Goal: Task Accomplishment & Management: Use online tool/utility

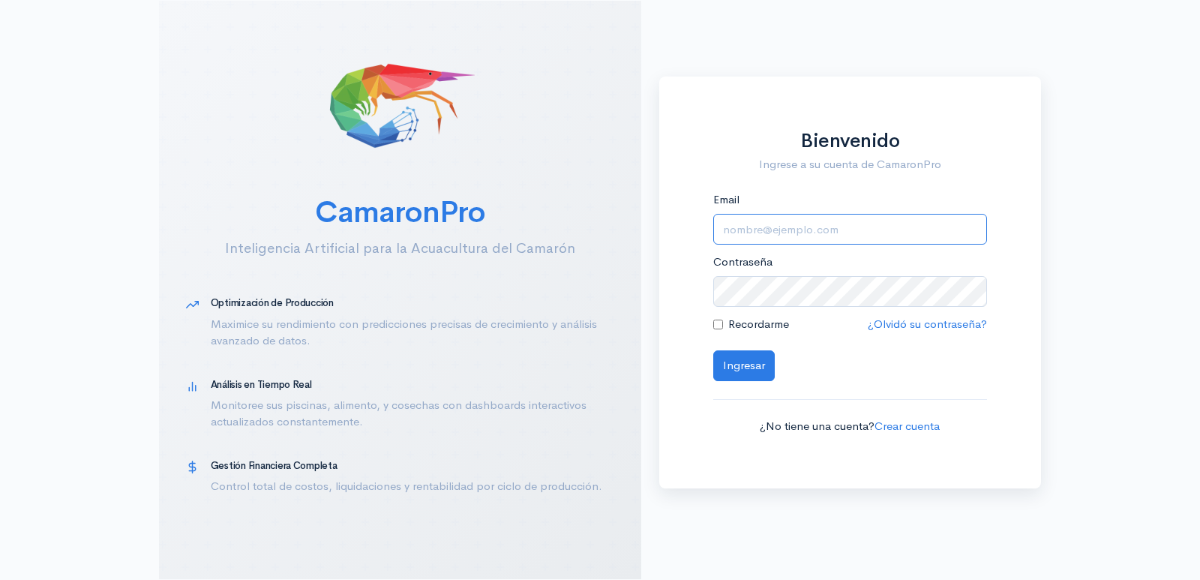
click at [846, 232] on input "Email" at bounding box center [850, 229] width 274 height 31
type input "[EMAIL_ADDRESS][DOMAIN_NAME]"
click at [721, 324] on div "Recordarme" at bounding box center [751, 324] width 76 height 17
click at [721, 324] on input "Recordarme" at bounding box center [718, 324] width 10 height 10
click at [723, 322] on div "Recordarme" at bounding box center [751, 324] width 76 height 17
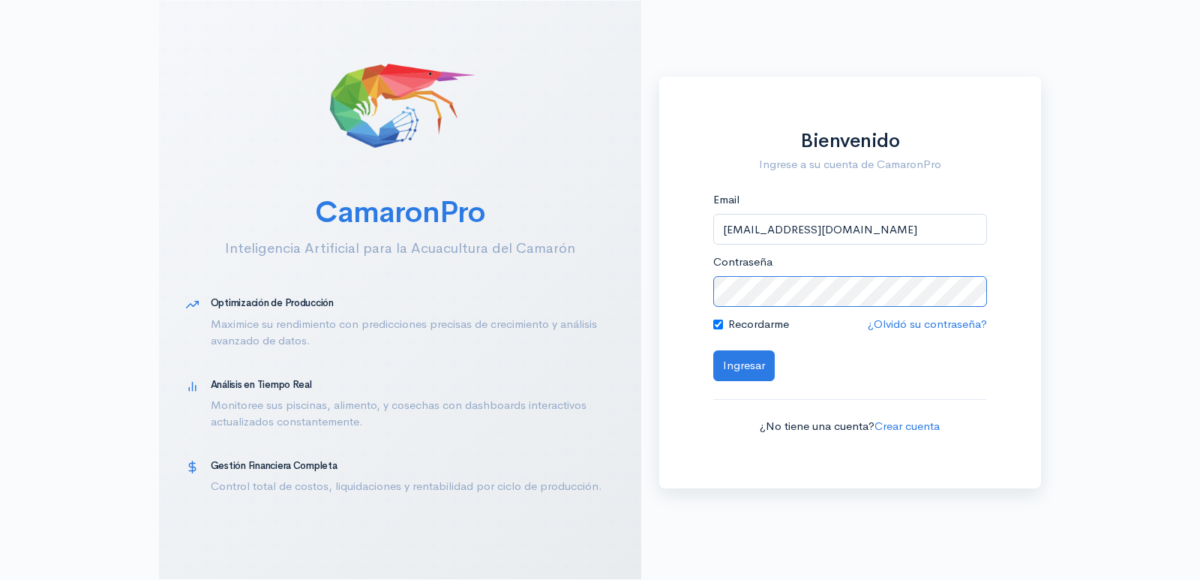
click at [585, 307] on div "CamaronPro Inteligencia Artificial para la Acuacultura del Camarón Optimización…" at bounding box center [600, 290] width 1200 height 580
click at [718, 324] on input "Recordarme" at bounding box center [718, 324] width 10 height 10
checkbox input "false"
click at [741, 367] on button "Ingresar" at bounding box center [743, 365] width 61 height 31
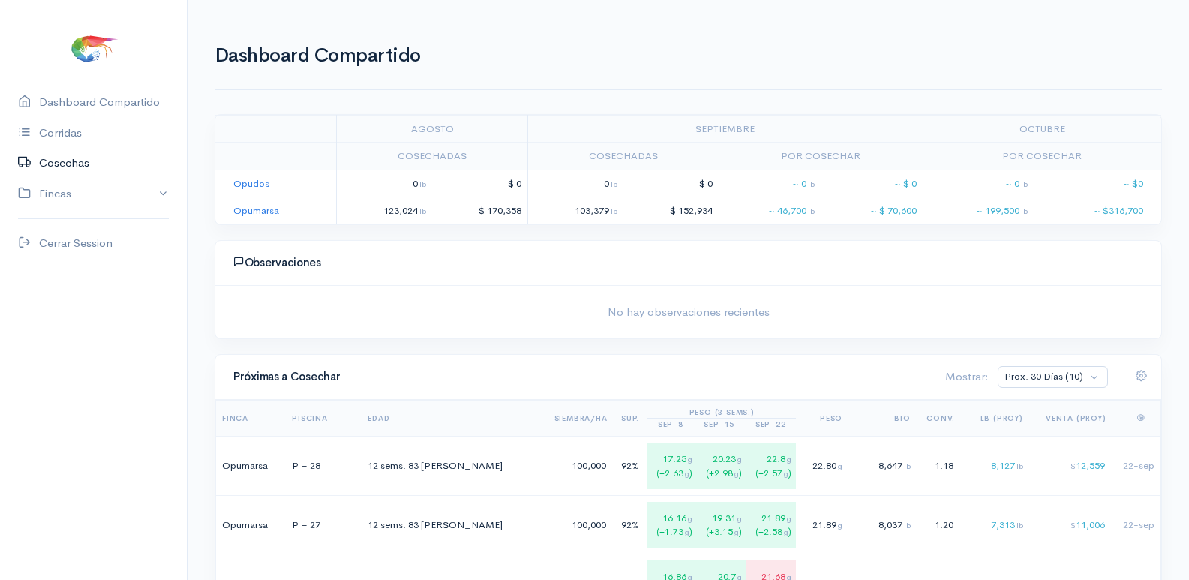
click at [82, 160] on link "Cosechas" at bounding box center [93, 163] width 187 height 31
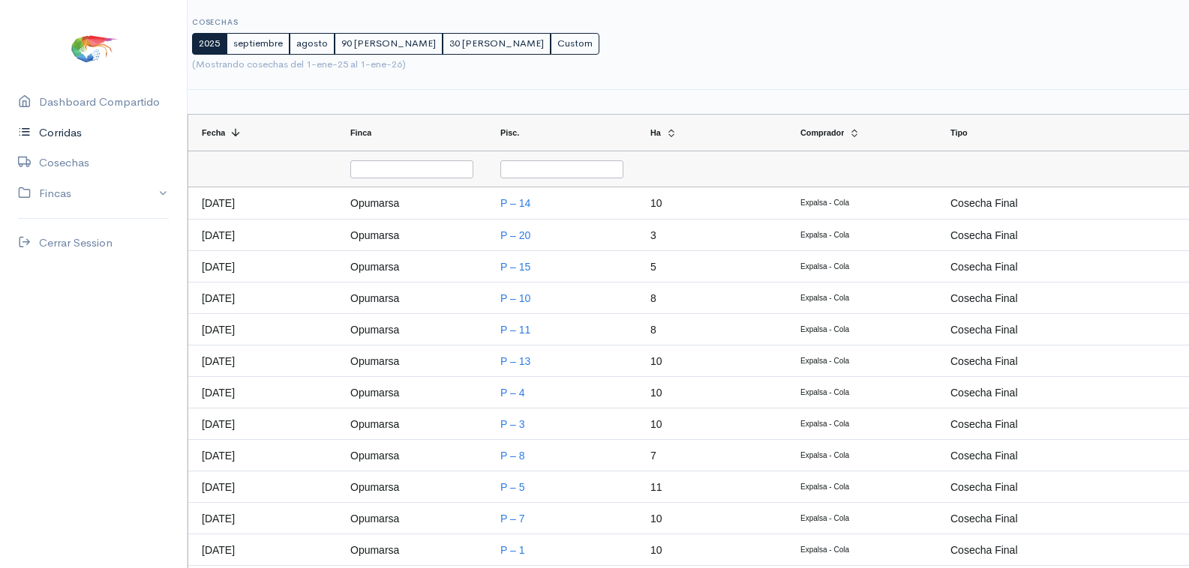
click at [76, 136] on link "Corridas" at bounding box center [93, 133] width 187 height 31
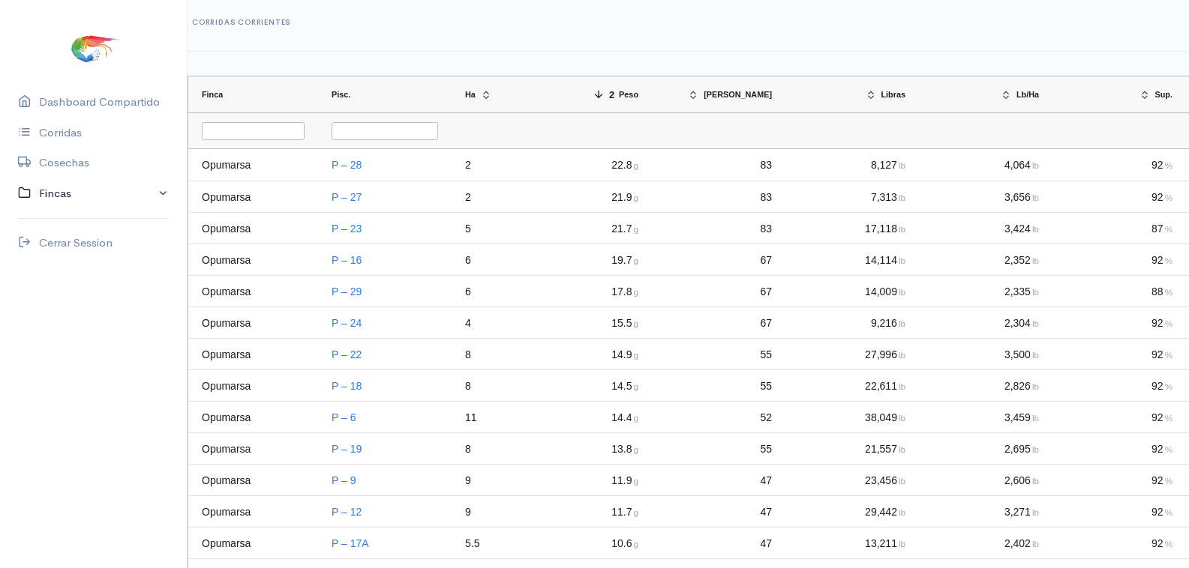
click at [154, 193] on link "Fincas" at bounding box center [93, 193] width 187 height 31
click at [70, 250] on div "Opumarsa" at bounding box center [65, 252] width 52 height 17
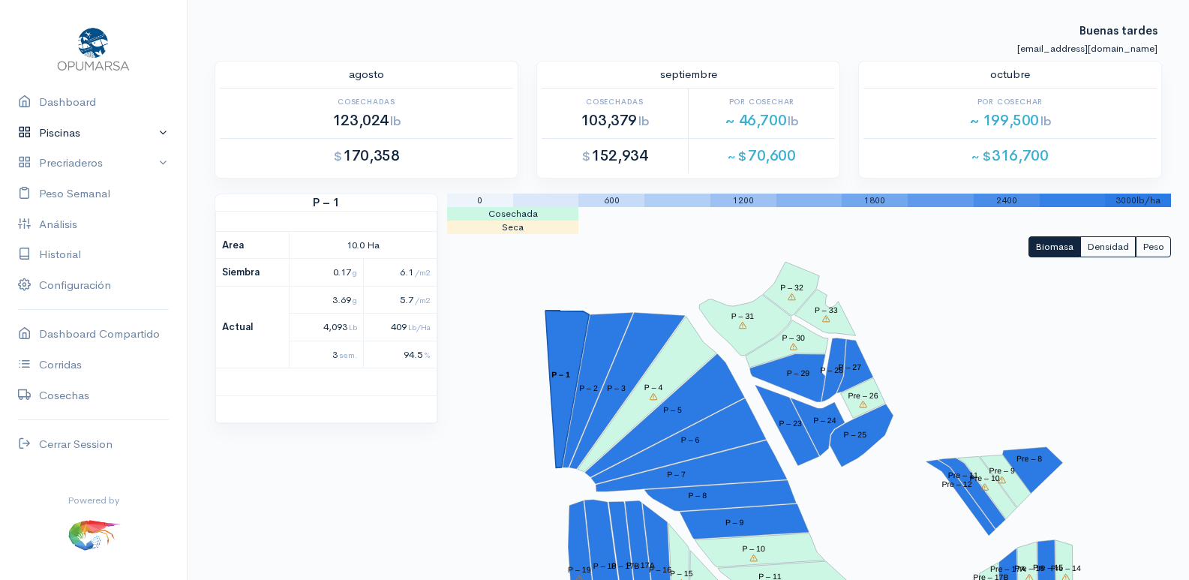
click at [124, 128] on link "Piscinas" at bounding box center [93, 133] width 187 height 31
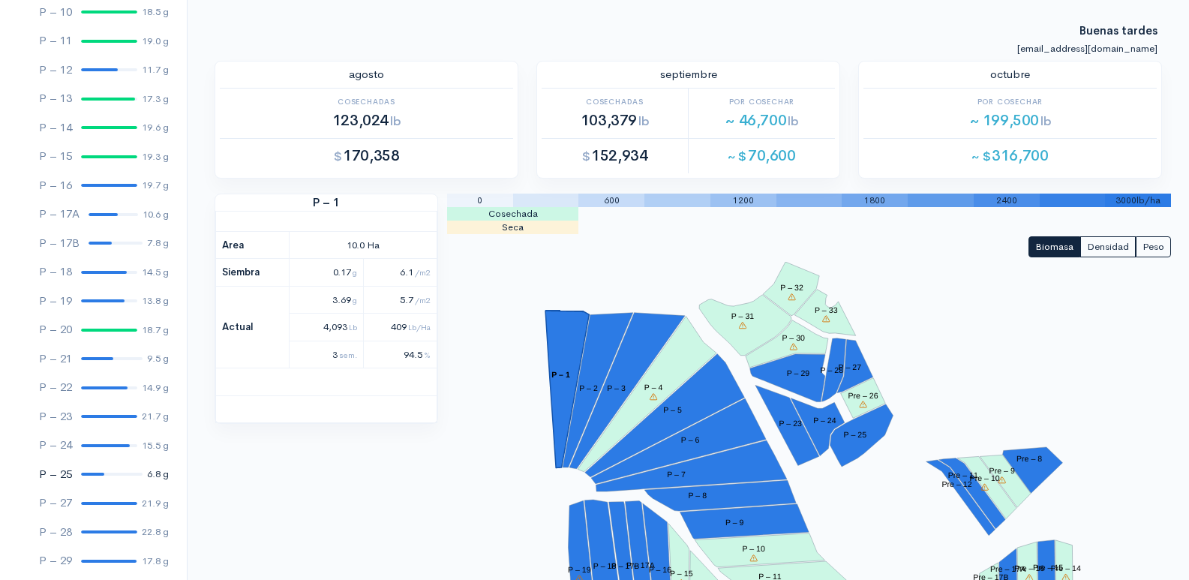
scroll to position [400, 0]
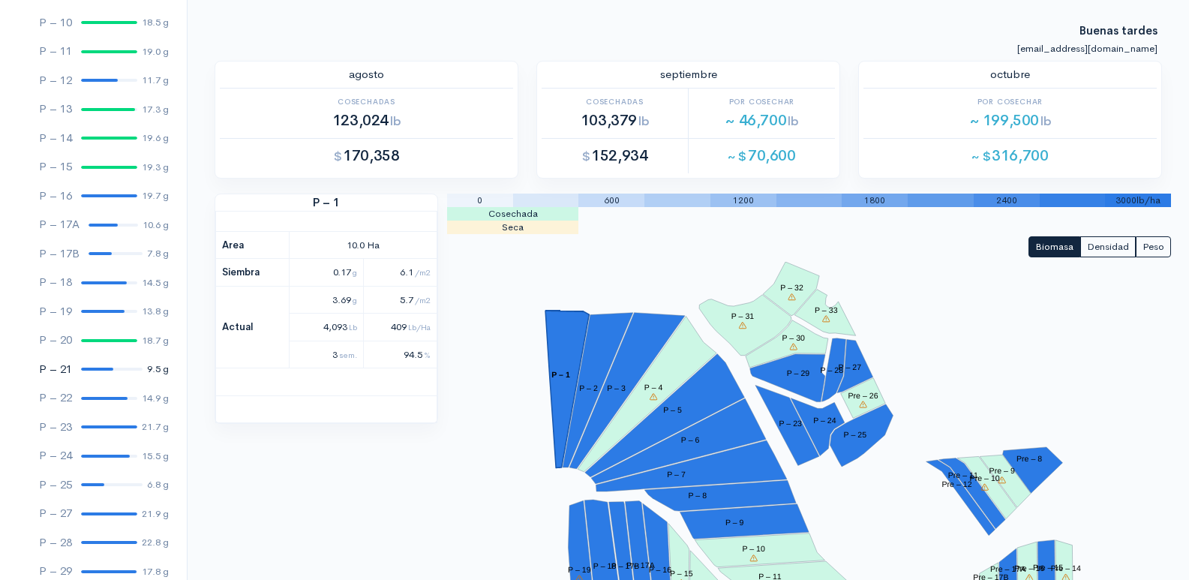
click at [69, 364] on div "P – 21" at bounding box center [55, 369] width 33 height 17
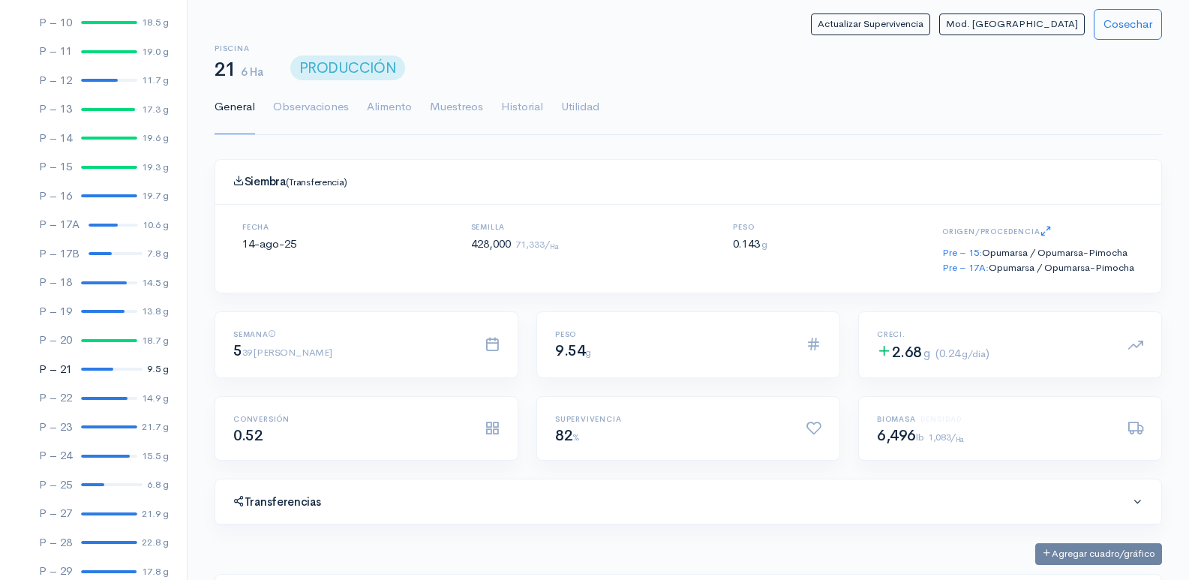
scroll to position [225, 523]
click at [517, 104] on link "Historial" at bounding box center [522, 107] width 42 height 54
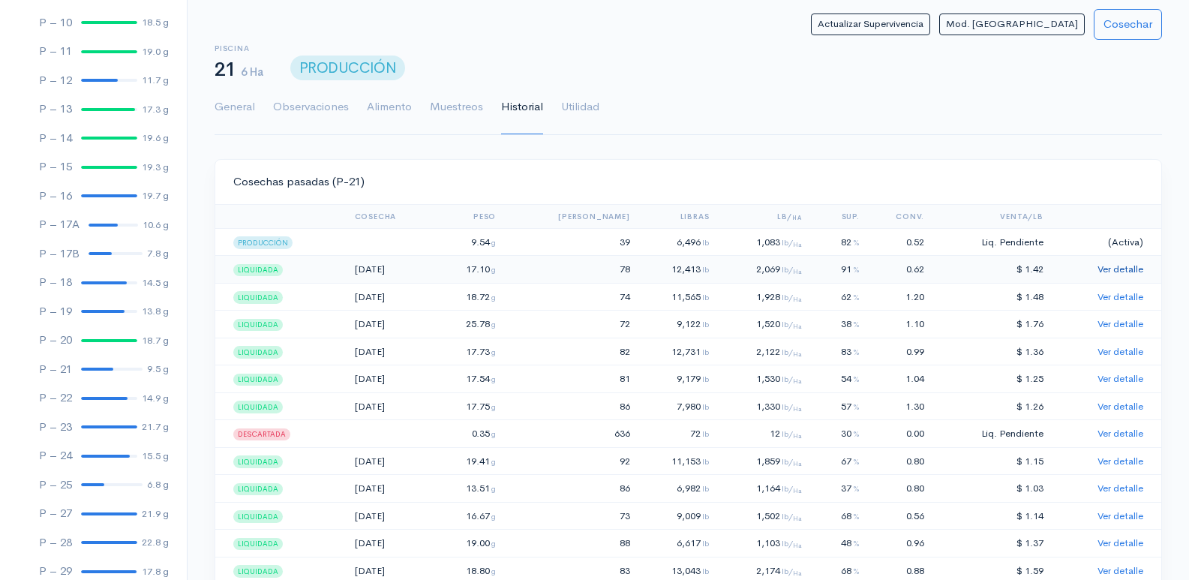
click at [1120, 266] on link "Ver detalle" at bounding box center [1120, 268] width 46 height 13
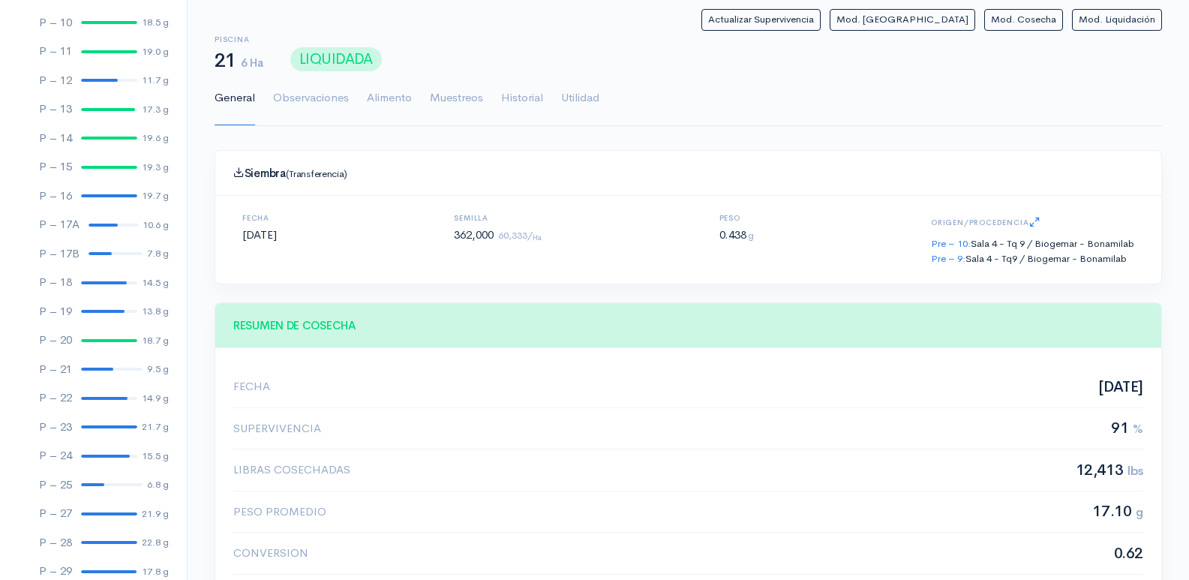
scroll to position [225, 523]
click at [403, 100] on link "Alimento" at bounding box center [389, 98] width 45 height 54
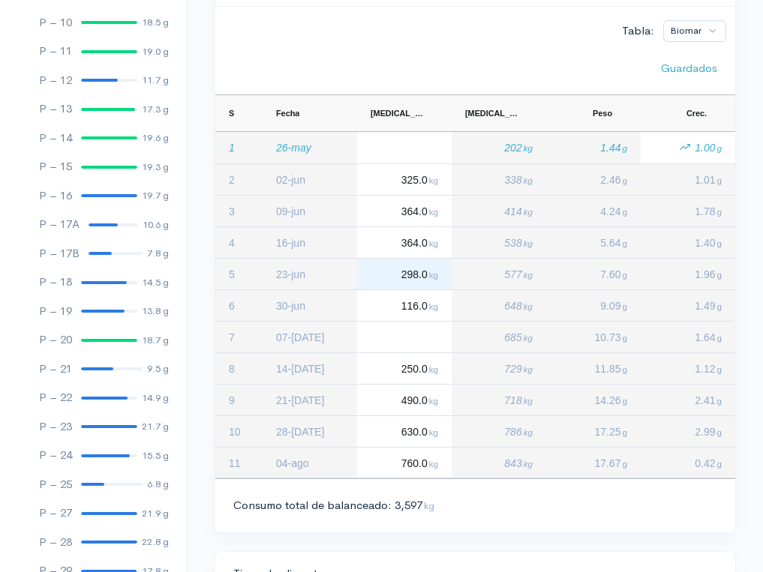
scroll to position [0, 0]
